Goal: Check status: Check status

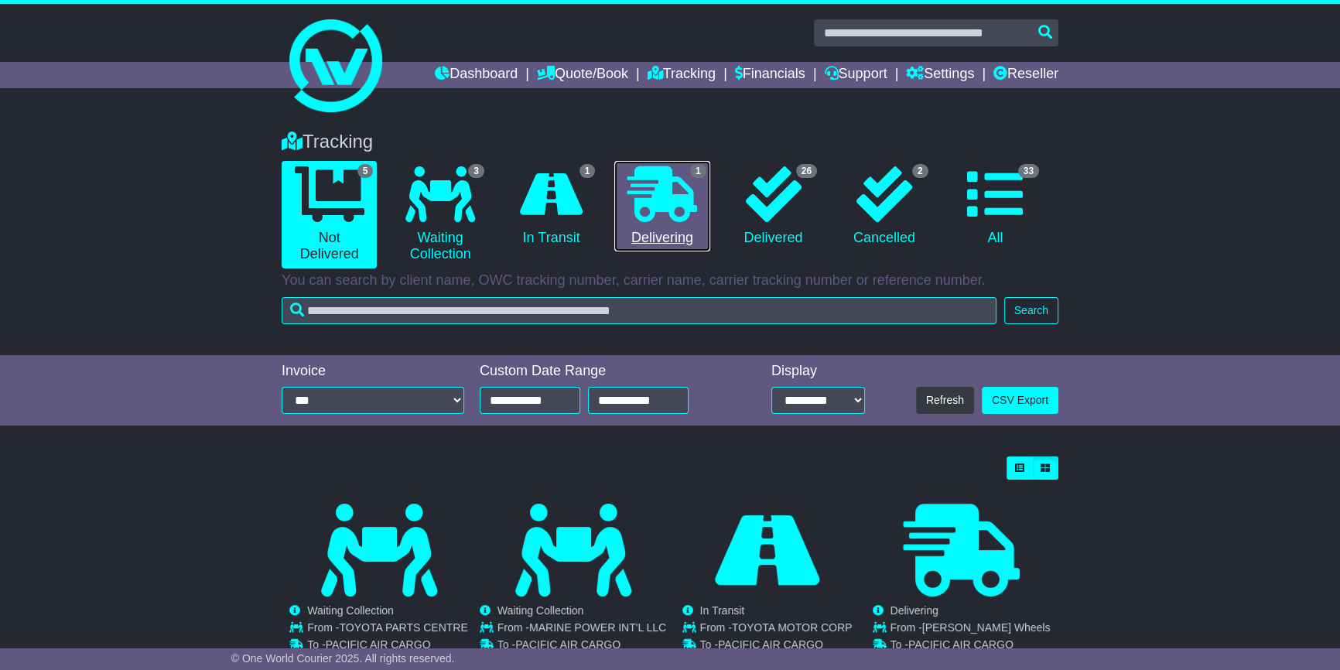
click at [659, 228] on link "1 Delivering" at bounding box center [661, 206] width 95 height 91
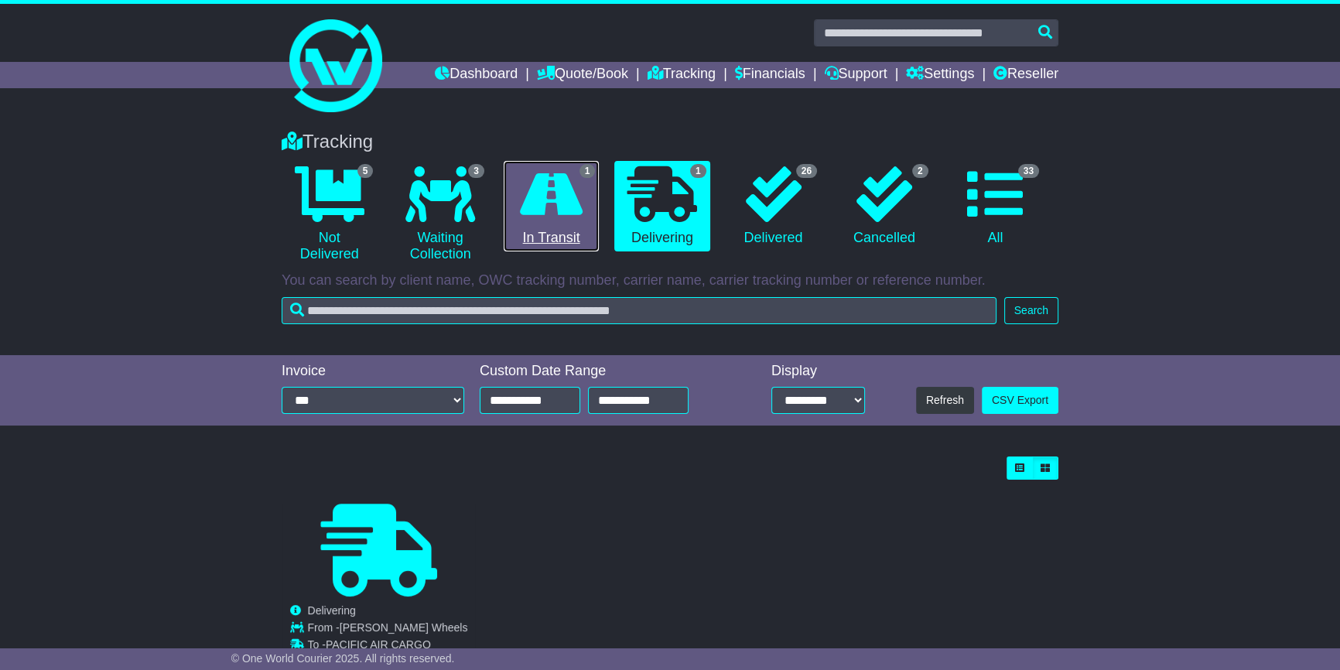
click at [562, 237] on link "1 In Transit" at bounding box center [551, 206] width 95 height 91
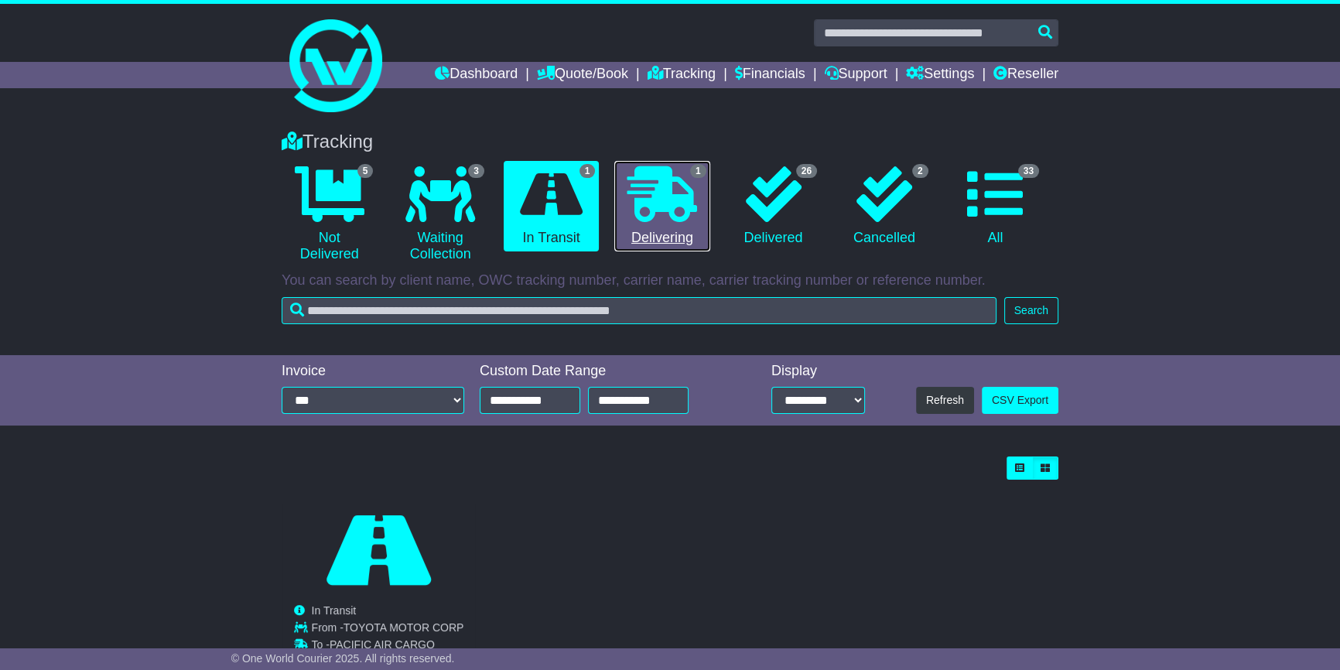
click at [658, 230] on link "1 Delivering" at bounding box center [661, 206] width 95 height 91
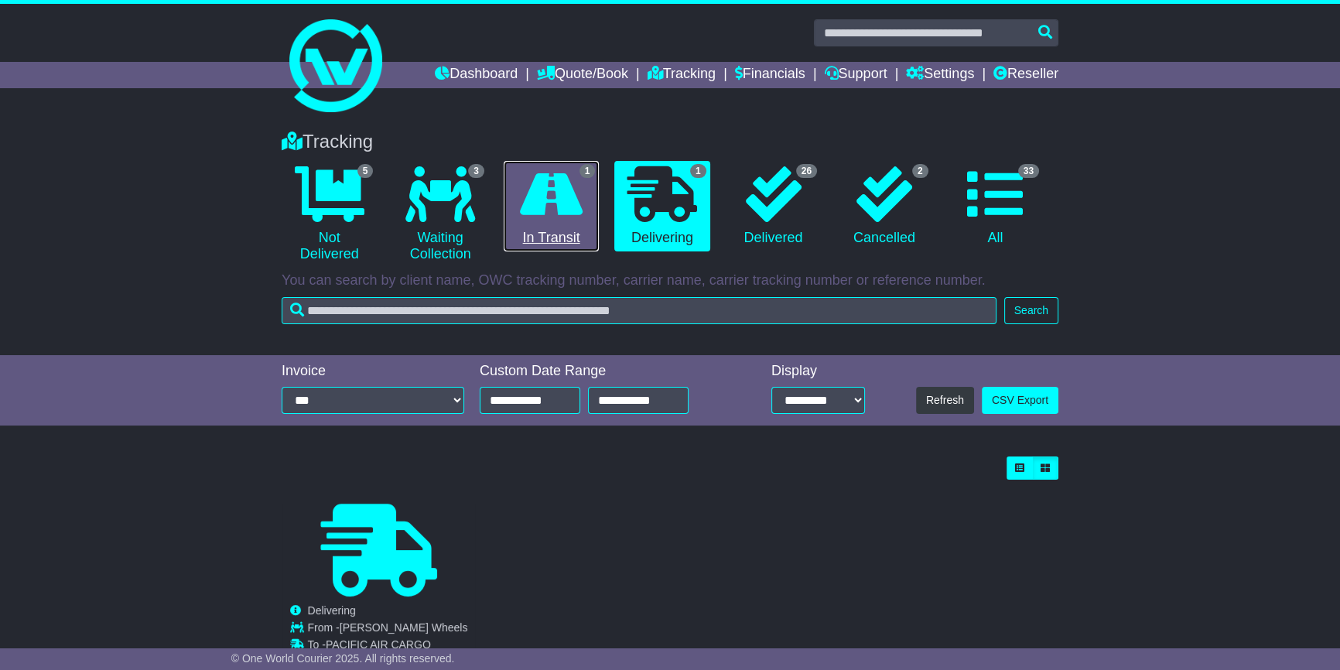
click at [542, 230] on link "1 In Transit" at bounding box center [551, 206] width 95 height 91
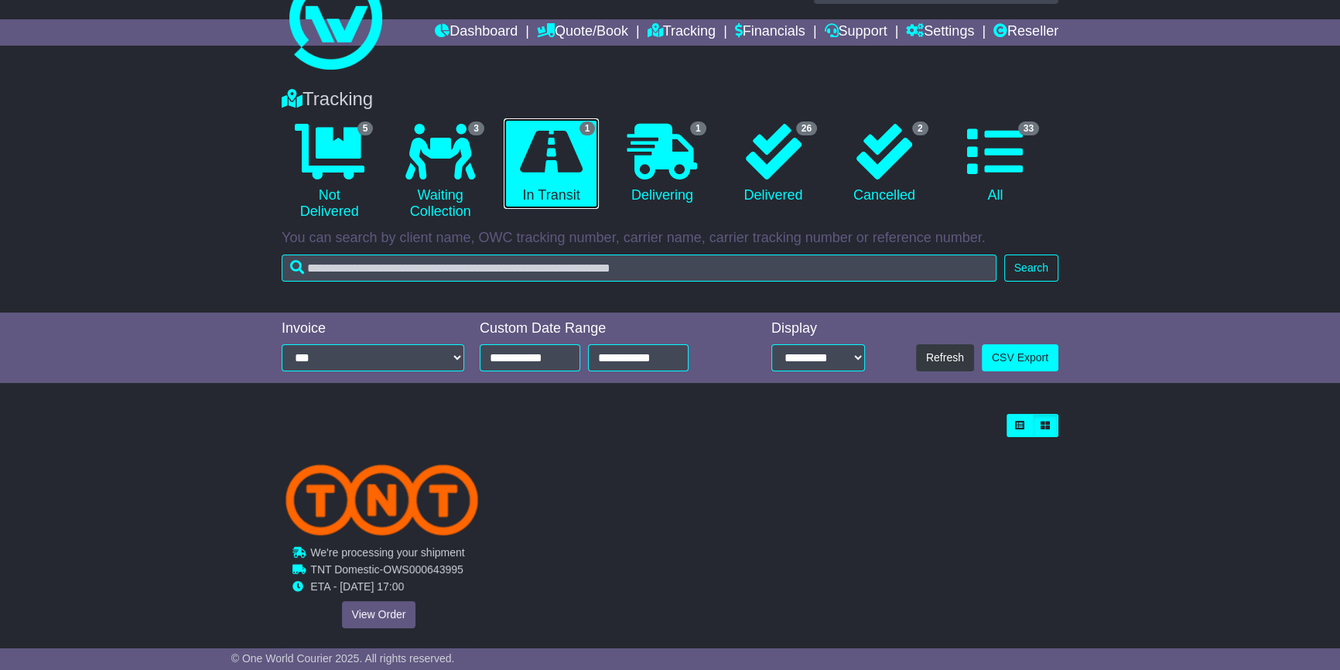
scroll to position [80, 0]
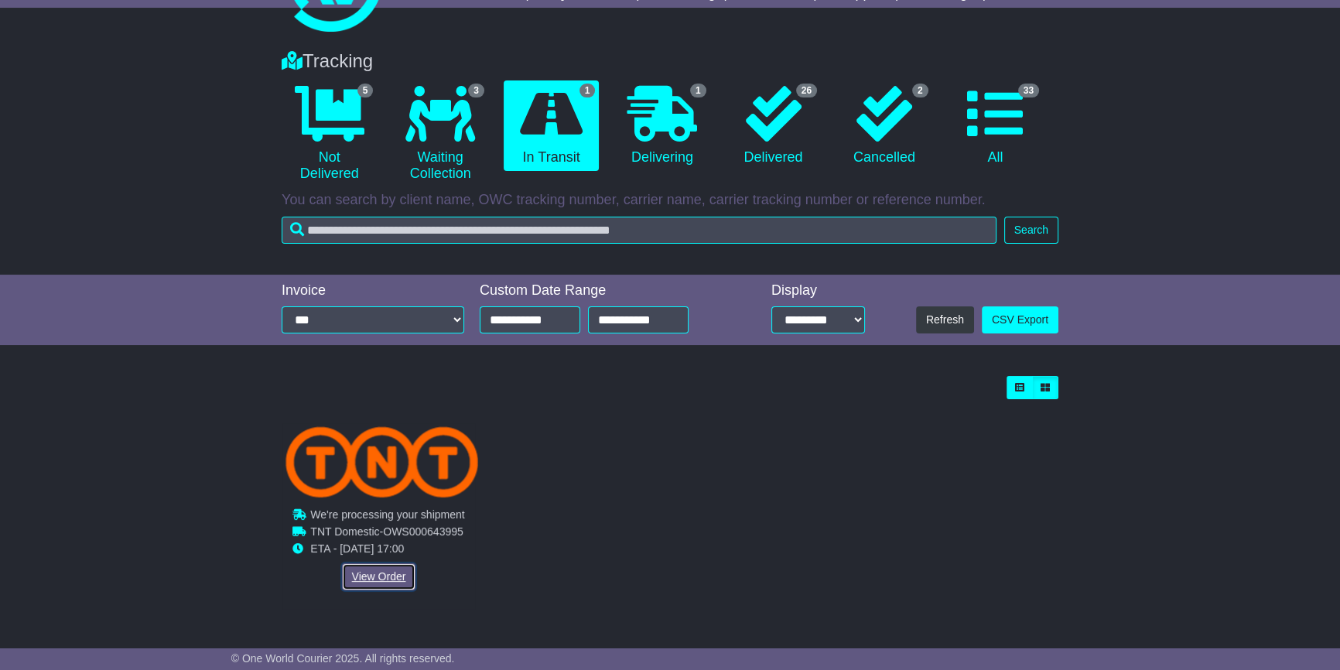
click at [383, 573] on link "View Order" at bounding box center [379, 576] width 74 height 27
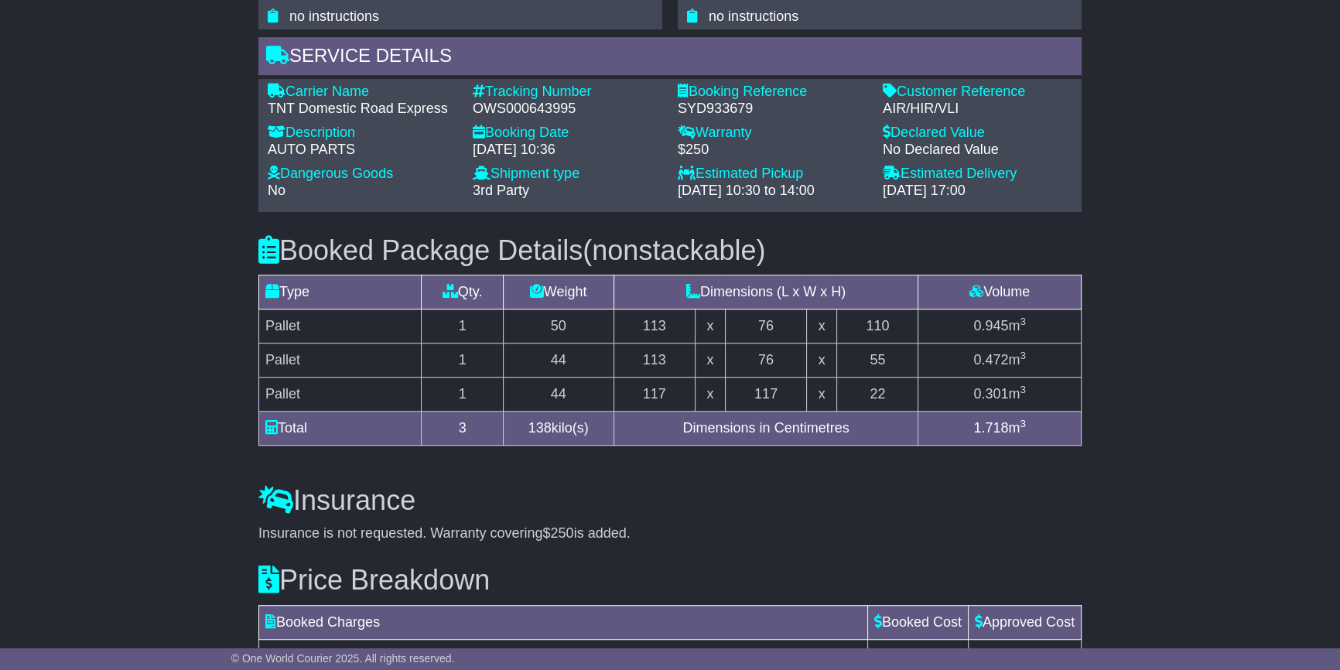
scroll to position [1125, 0]
